Goal: Share content

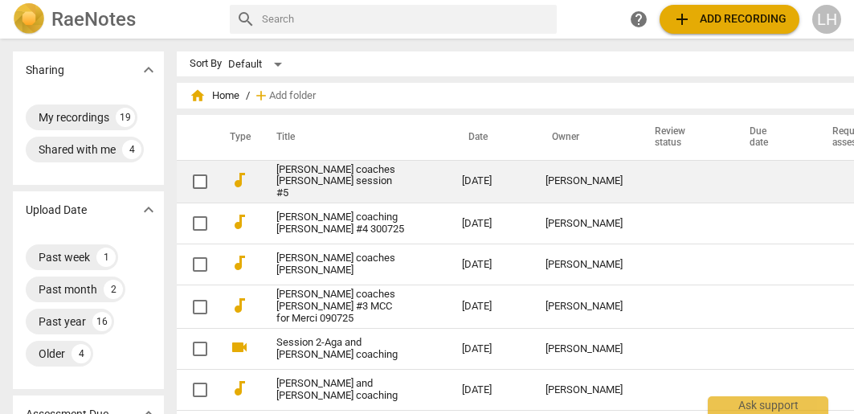
click at [286, 178] on link "[PERSON_NAME] coaches [PERSON_NAME] session #5" at bounding box center [340, 182] width 128 height 36
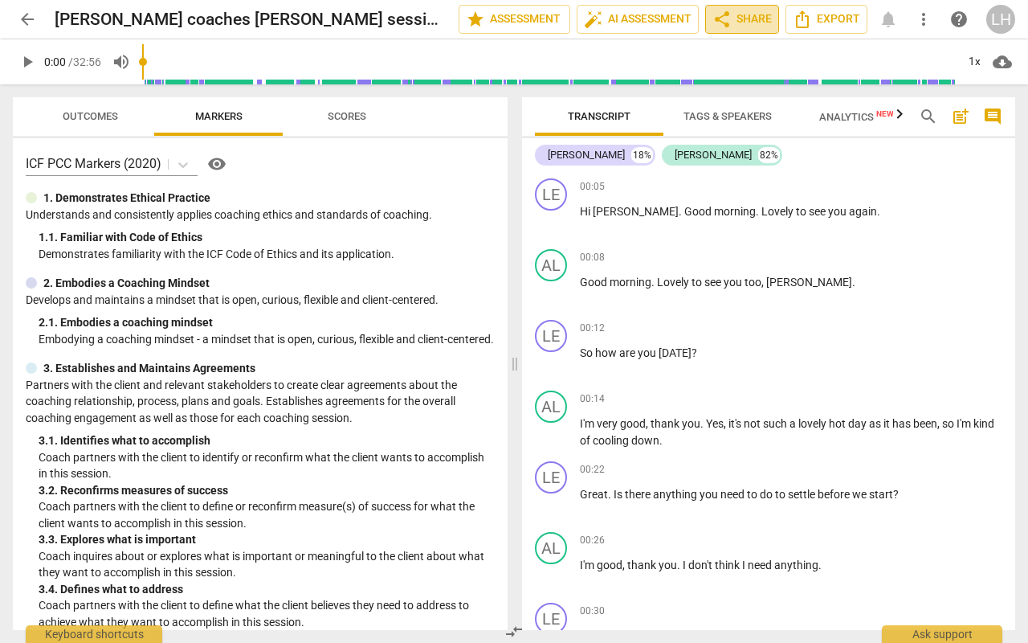
click at [755, 18] on span "share Share" at bounding box center [742, 19] width 59 height 19
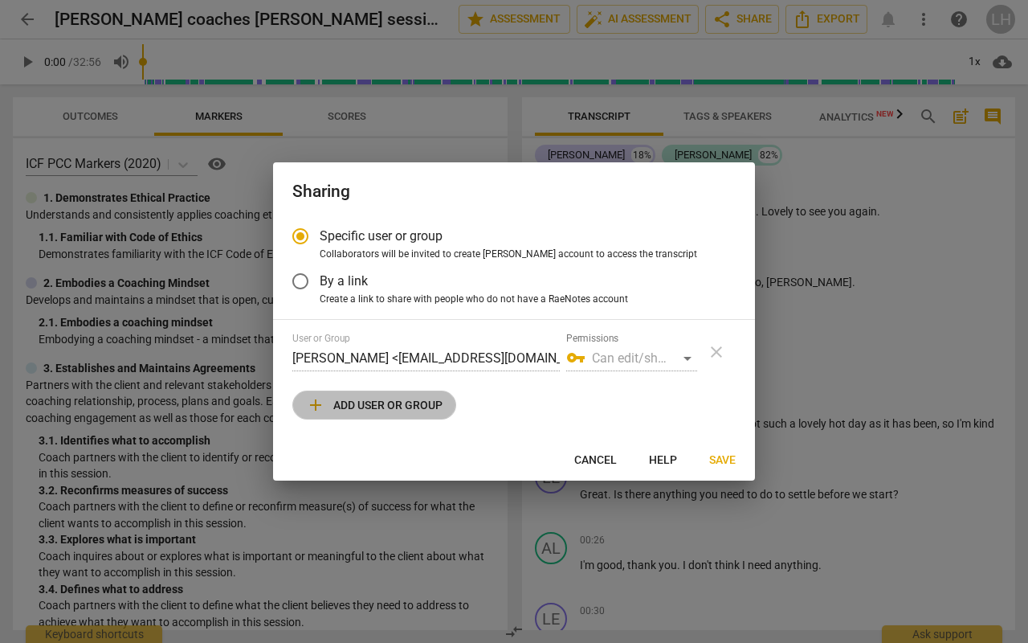
click at [417, 406] on span "add Add user or group" at bounding box center [374, 404] width 137 height 19
radio input "false"
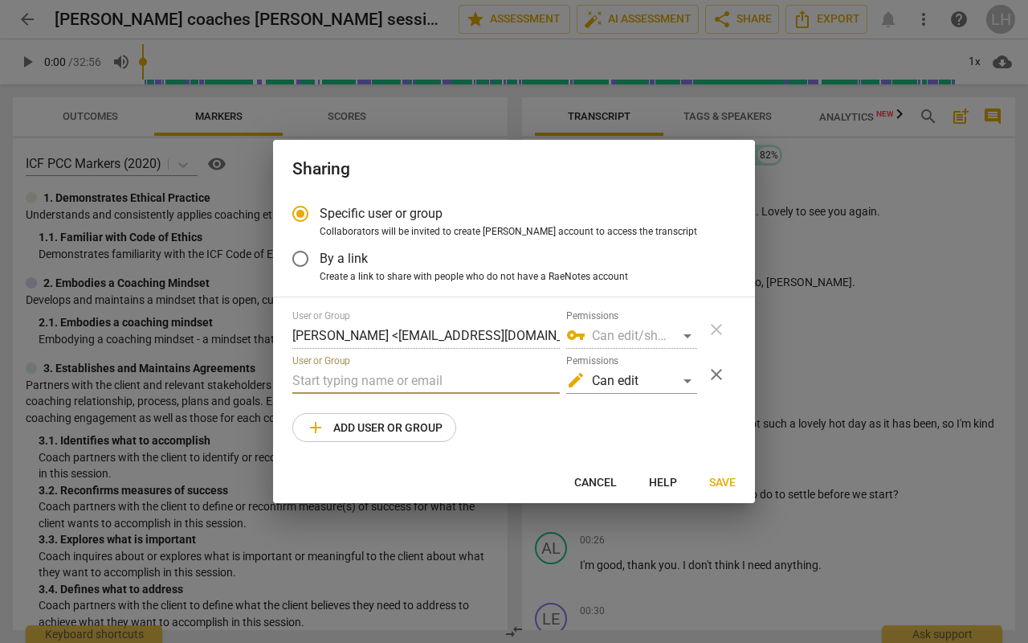
click at [336, 385] on input "text" at bounding box center [426, 381] width 268 height 26
paste input "[EMAIL_ADDRESS][DOMAIN_NAME]"
type input "[EMAIL_ADDRESS][DOMAIN_NAME]"
click at [693, 376] on div "edit Can edit" at bounding box center [631, 381] width 131 height 26
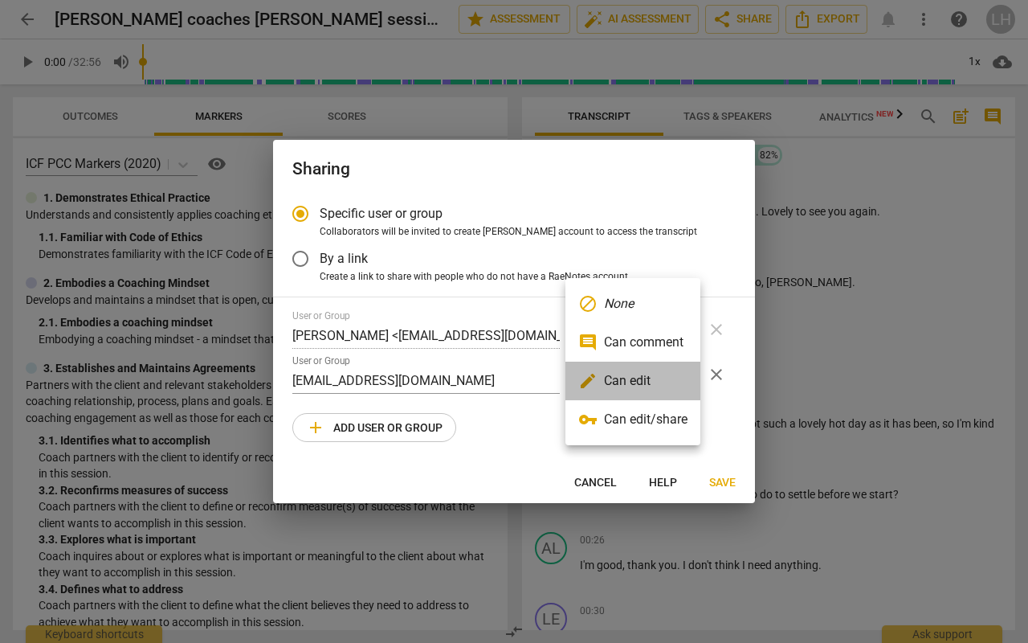
click at [693, 376] on li "edit Can edit" at bounding box center [633, 381] width 135 height 39
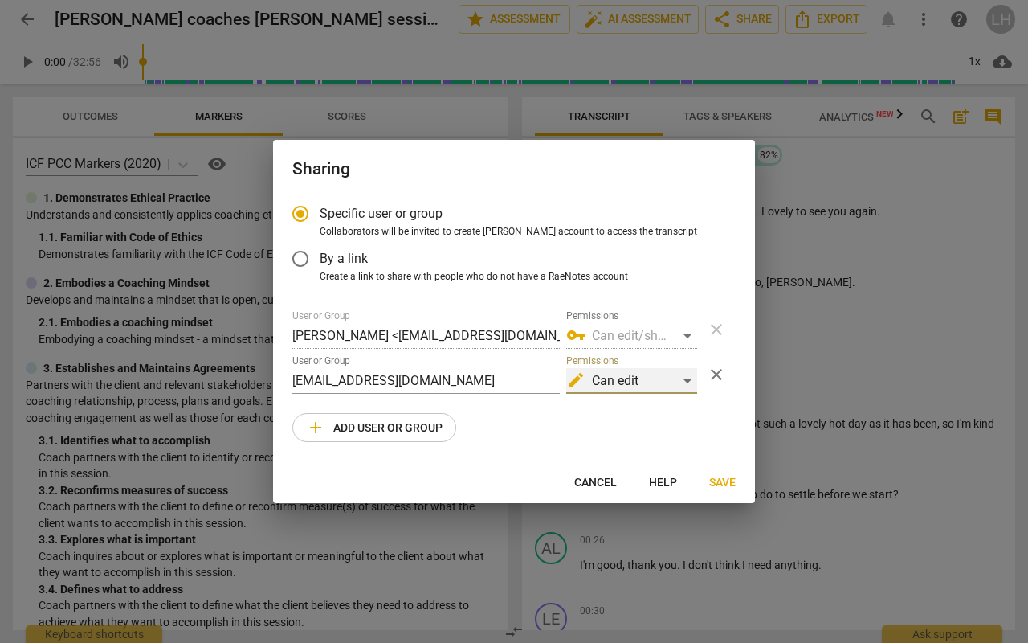
click at [684, 378] on div "edit Can edit" at bounding box center [631, 381] width 131 height 26
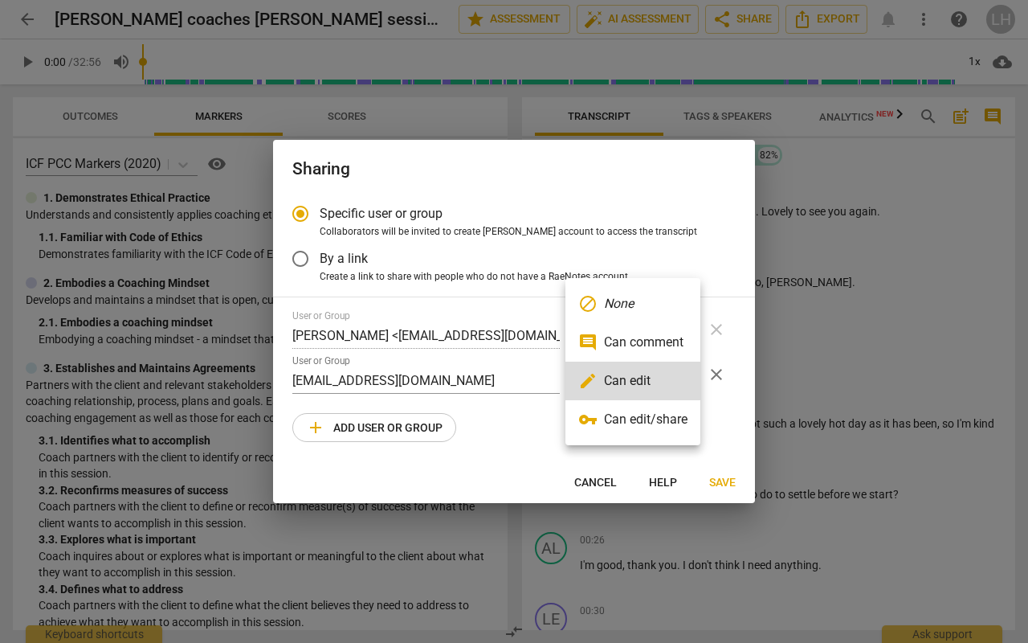
click at [656, 413] on li "vpn_key Can edit/share" at bounding box center [633, 419] width 135 height 39
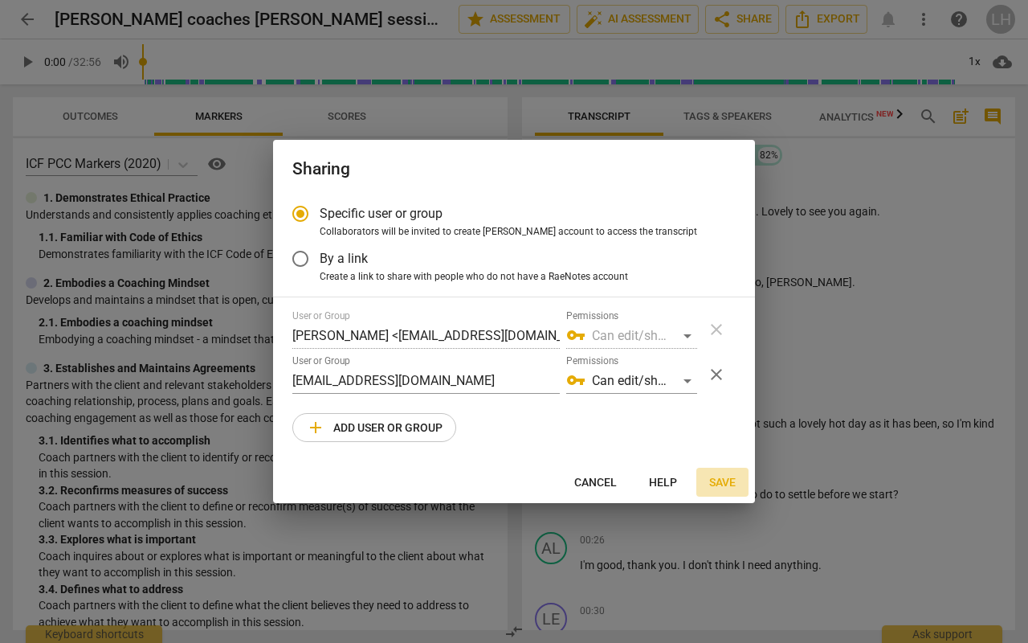
click at [729, 413] on span "Save" at bounding box center [722, 483] width 27 height 16
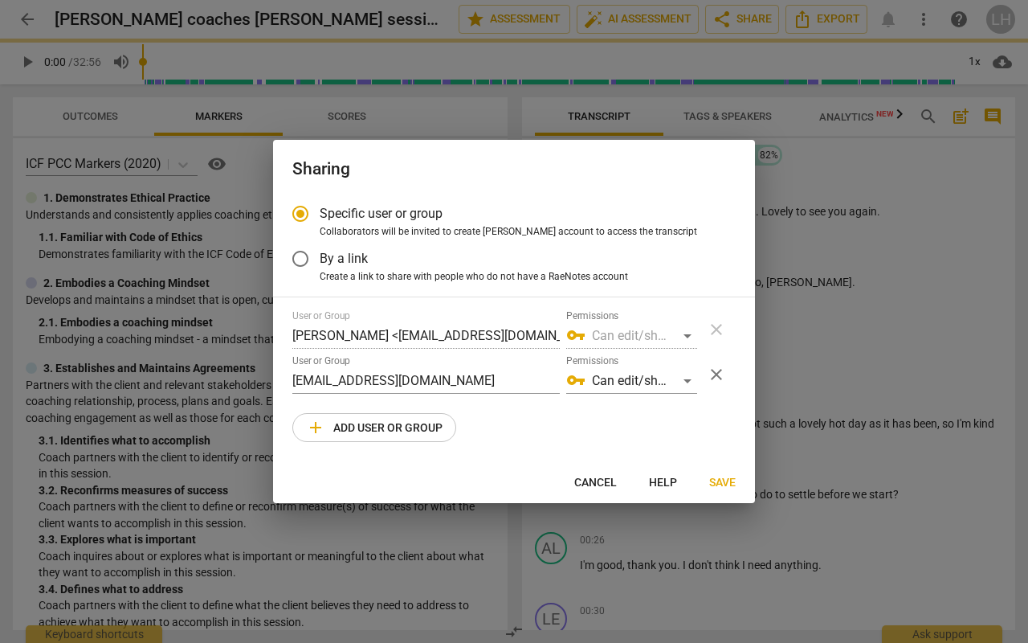
radio input "false"
type input "[PERSON_NAME] <[EMAIL_ADDRESS][DOMAIN_NAME]>"
